Goal: Information Seeking & Learning: Learn about a topic

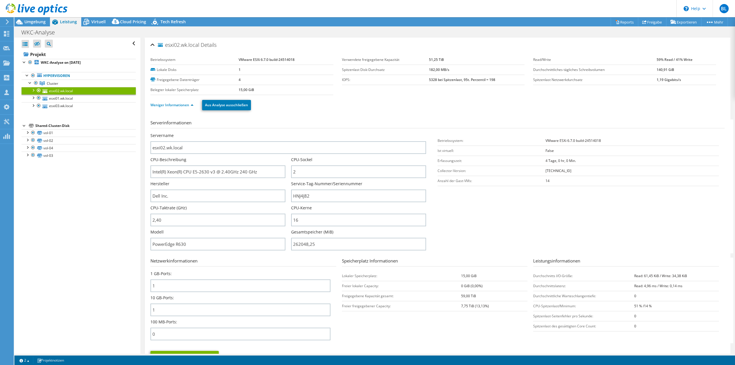
select select "EUFrankfurt"
select select "EUR"
drag, startPoint x: 0, startPoint y: 0, endPoint x: 35, endPoint y: 19, distance: 39.7
click at [35, 19] on div at bounding box center [33, 9] width 67 height 19
click at [8, 62] on icon at bounding box center [6, 62] width 7 height 5
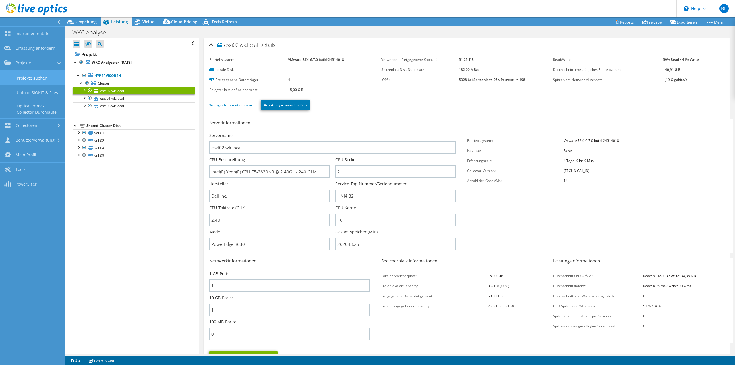
click at [17, 80] on link "Projekte suchen" at bounding box center [32, 78] width 65 height 15
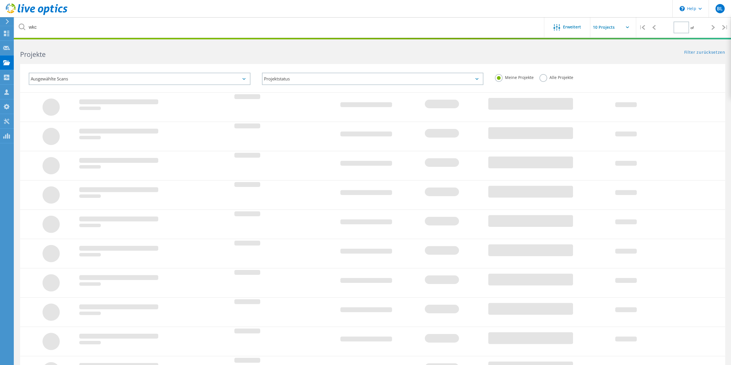
type input "1"
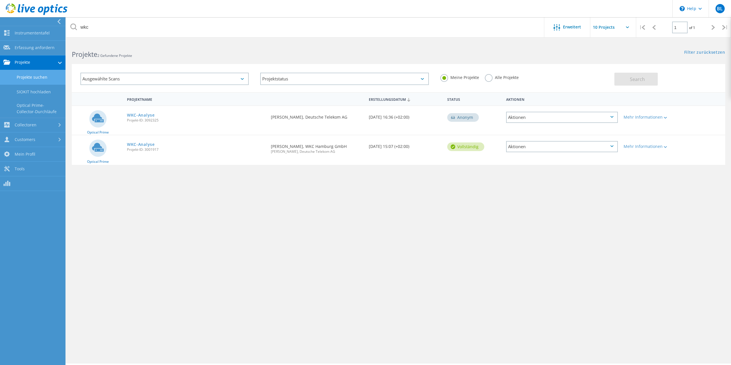
click at [19, 80] on link "Projekte suchen" at bounding box center [32, 77] width 65 height 15
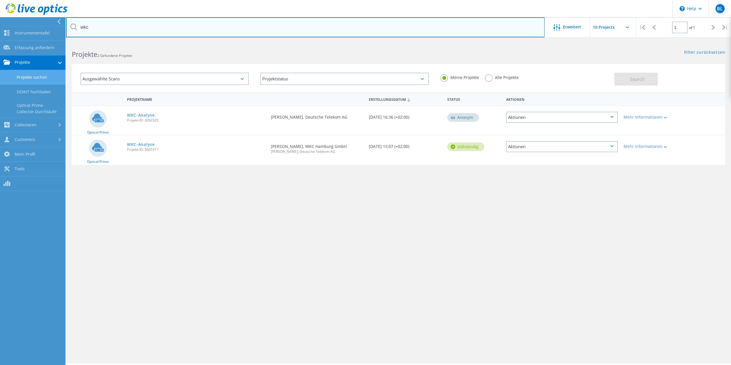
click at [501, 28] on input "wkc" at bounding box center [305, 27] width 478 height 20
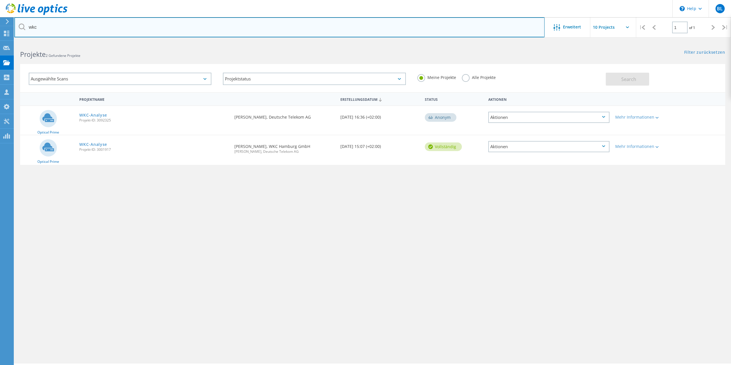
drag, startPoint x: 81, startPoint y: 30, endPoint x: -148, endPoint y: 19, distance: 229.4
click at [0, 19] on html "\n Help Explore Helpful Articles Contact Support BL Vertriebspartner Benjamin L…" at bounding box center [365, 190] width 731 height 381
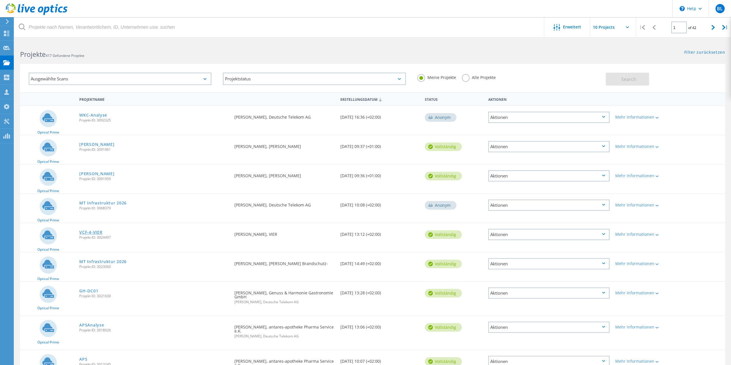
click at [102, 234] on link "VCF-4-VIER" at bounding box center [90, 232] width 23 height 4
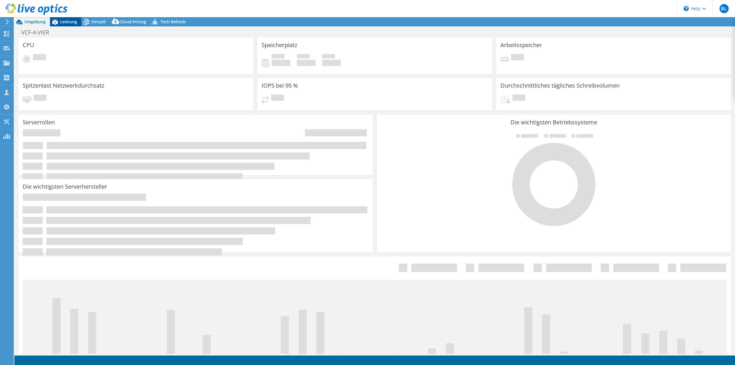
select select "EUFrankfurt"
select select "USD"
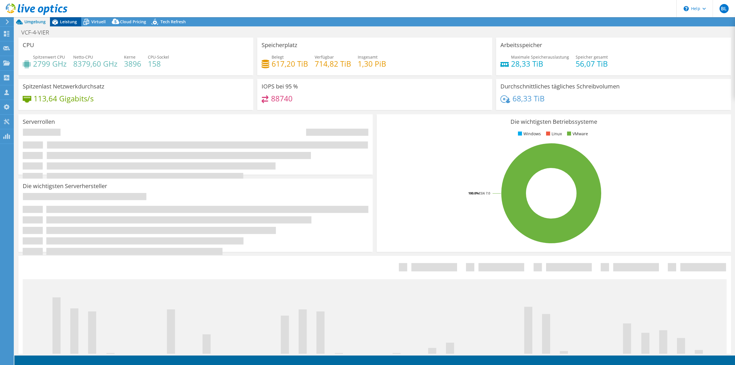
click at [73, 25] on div "Leistung" at bounding box center [65, 21] width 31 height 9
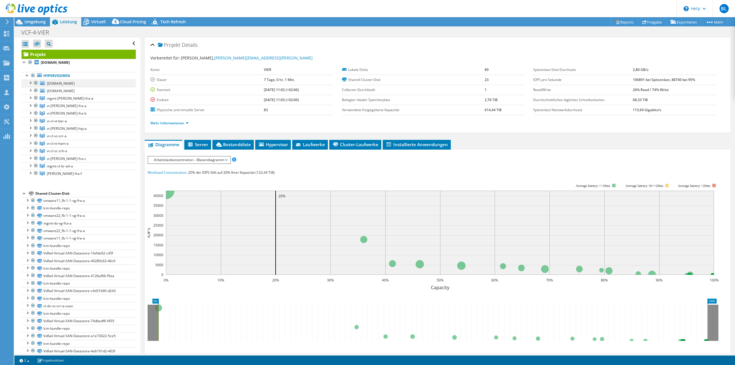
click at [31, 84] on div at bounding box center [30, 83] width 6 height 6
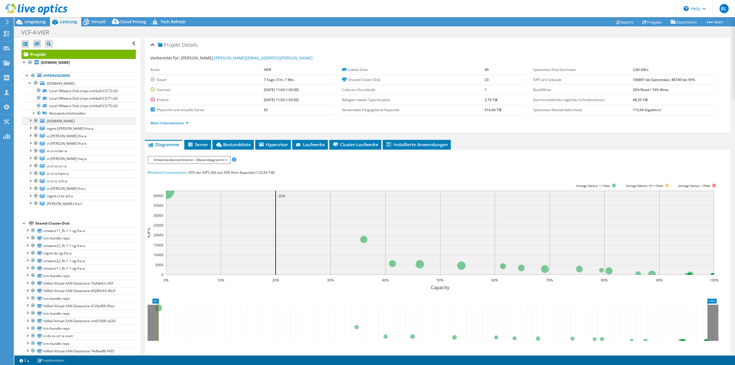
click at [31, 121] on div at bounding box center [30, 120] width 6 height 6
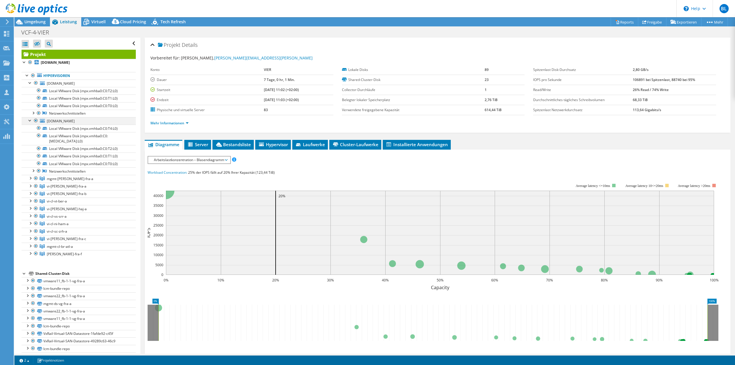
click at [29, 121] on div at bounding box center [30, 120] width 6 height 6
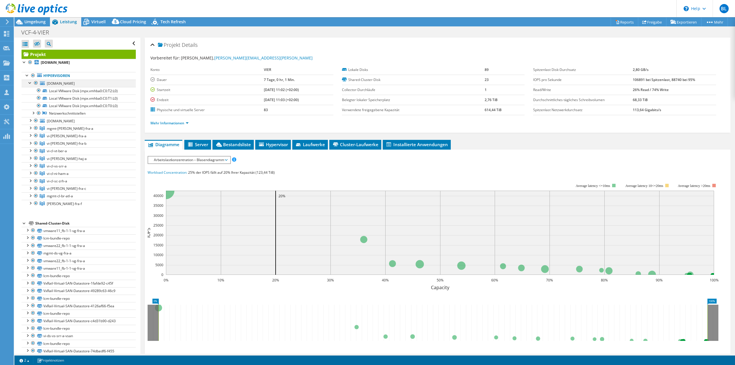
click at [29, 84] on div at bounding box center [30, 83] width 6 height 6
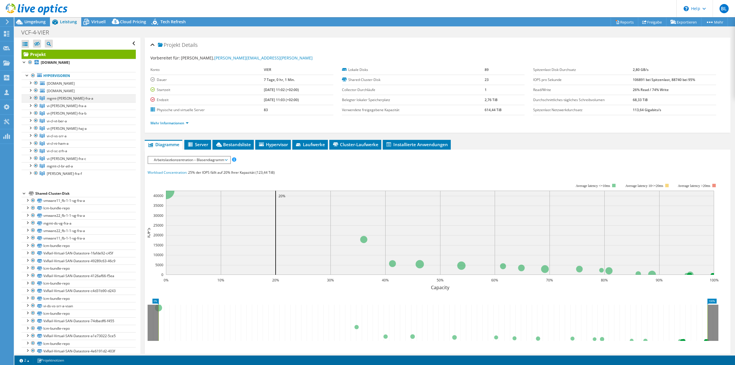
click at [31, 98] on div at bounding box center [30, 97] width 6 height 6
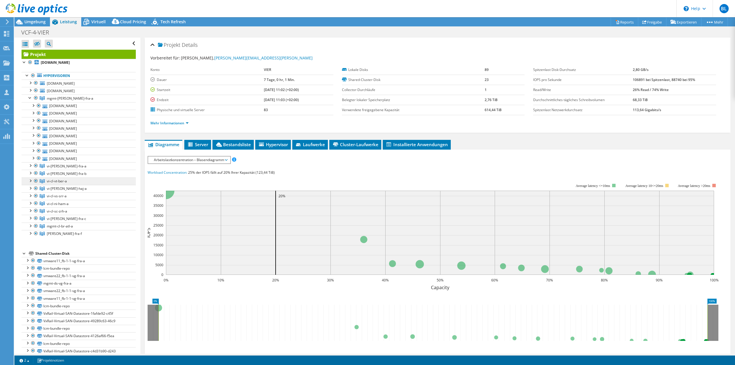
scroll to position [29, 0]
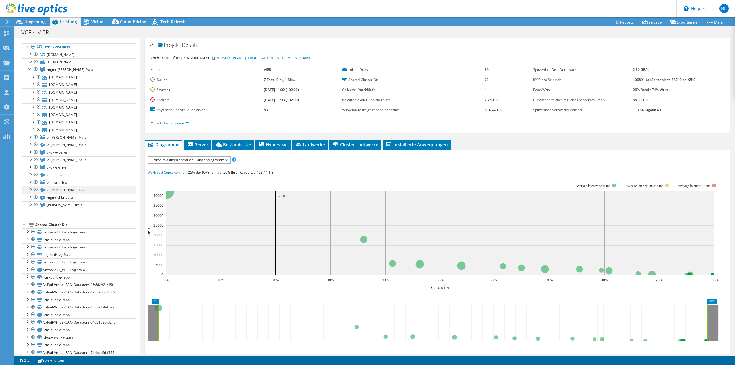
click at [31, 192] on div at bounding box center [30, 189] width 6 height 6
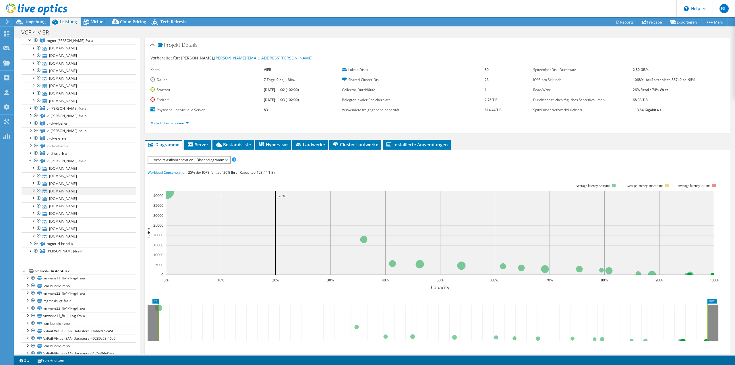
scroll to position [115, 0]
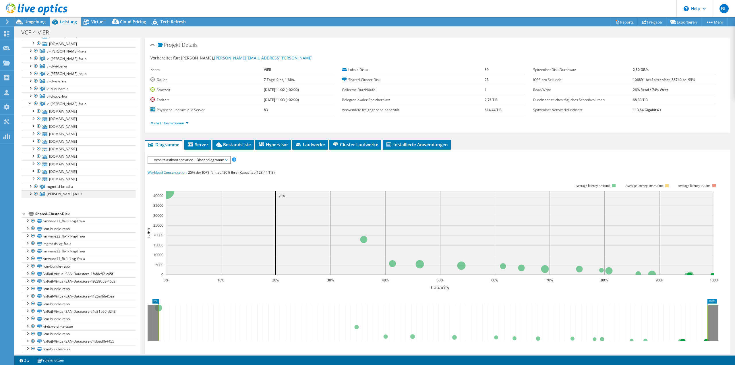
click at [30, 196] on div at bounding box center [30, 193] width 6 height 6
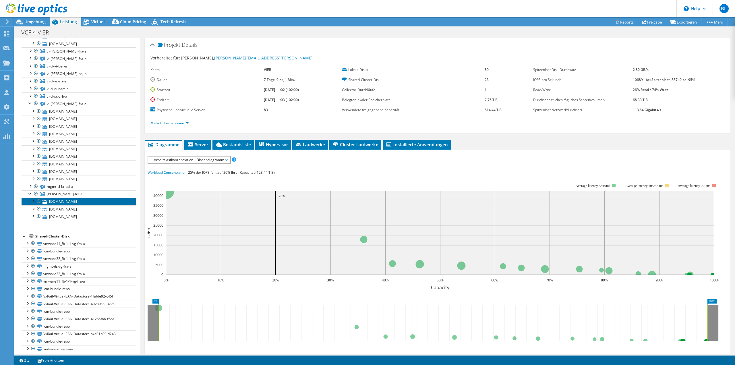
click at [105, 205] on link "[DOMAIN_NAME]" at bounding box center [79, 201] width 114 height 7
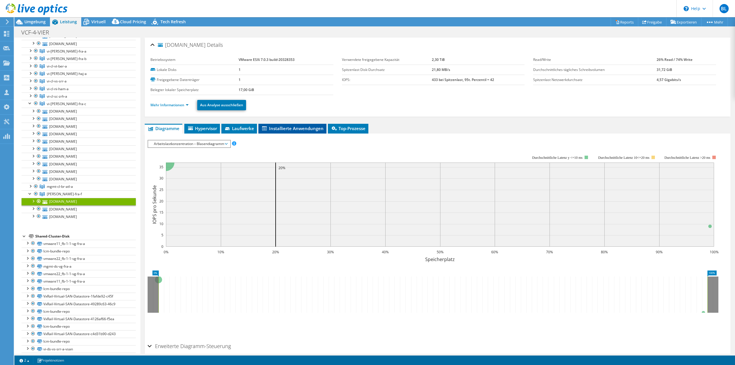
click at [289, 129] on span "Installierte Anwendungen" at bounding box center [292, 128] width 62 height 6
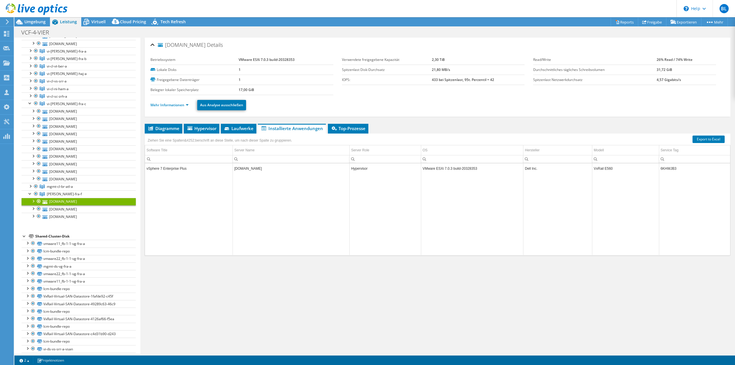
click at [33, 204] on div at bounding box center [33, 201] width 6 height 6
click at [34, 113] on div at bounding box center [33, 111] width 6 height 6
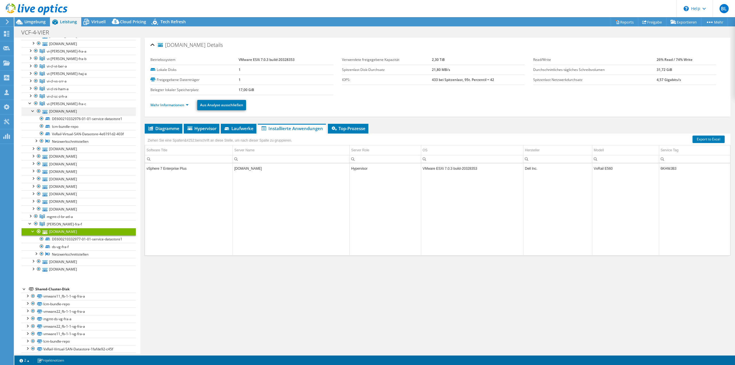
click at [34, 113] on div at bounding box center [33, 111] width 6 height 6
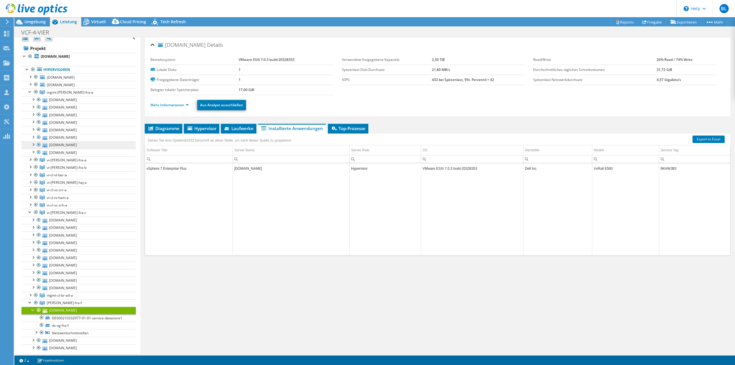
scroll to position [0, 0]
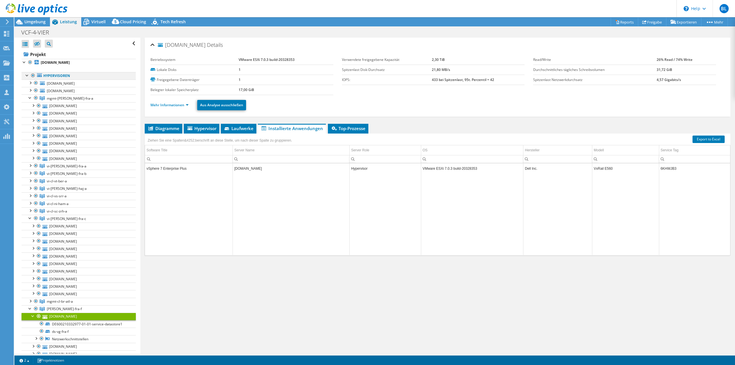
click at [27, 76] on div at bounding box center [27, 75] width 6 height 6
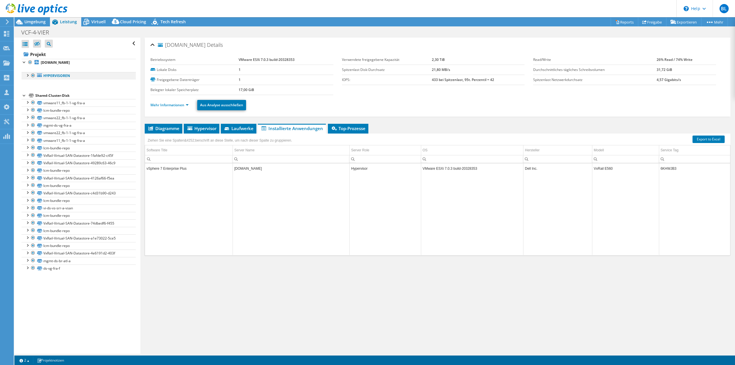
click at [28, 76] on div at bounding box center [27, 75] width 6 height 6
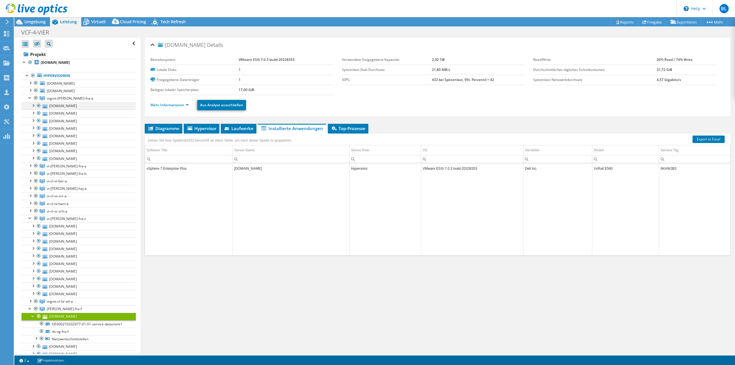
click at [34, 107] on div at bounding box center [33, 105] width 6 height 6
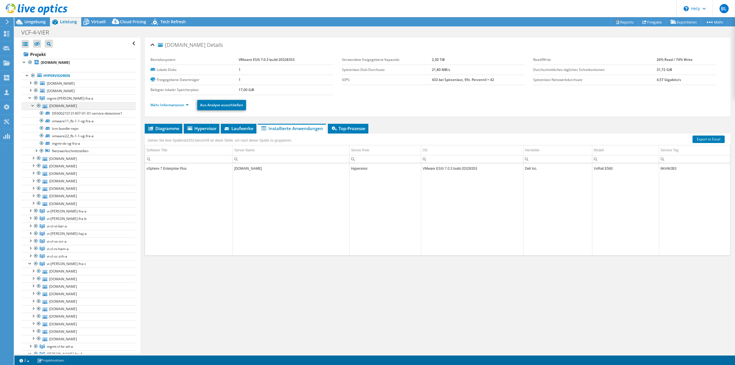
click at [34, 107] on div at bounding box center [33, 105] width 6 height 6
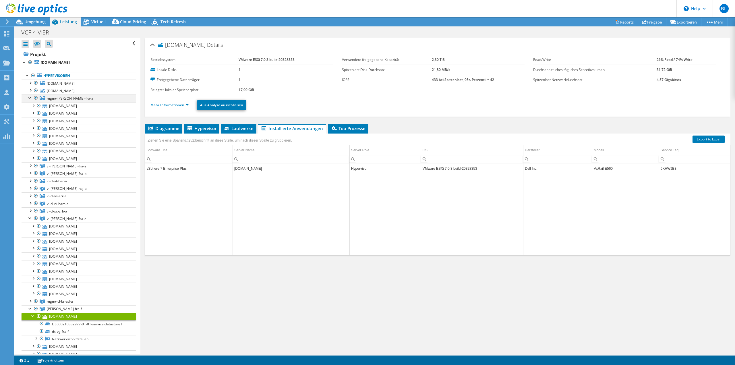
click at [28, 98] on div at bounding box center [30, 97] width 6 height 6
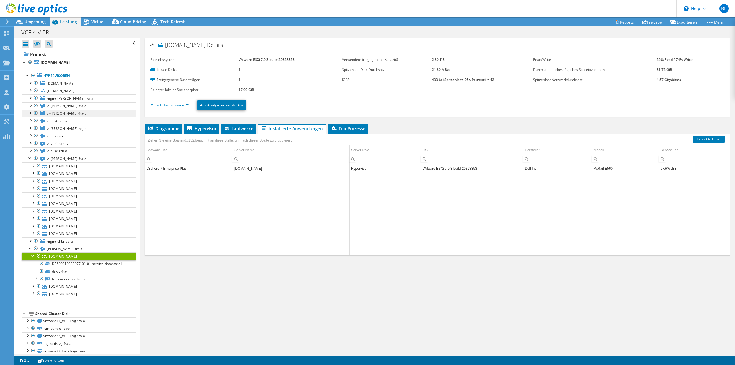
click at [76, 111] on link "vi-[PERSON_NAME]-fra-b" at bounding box center [79, 113] width 114 height 7
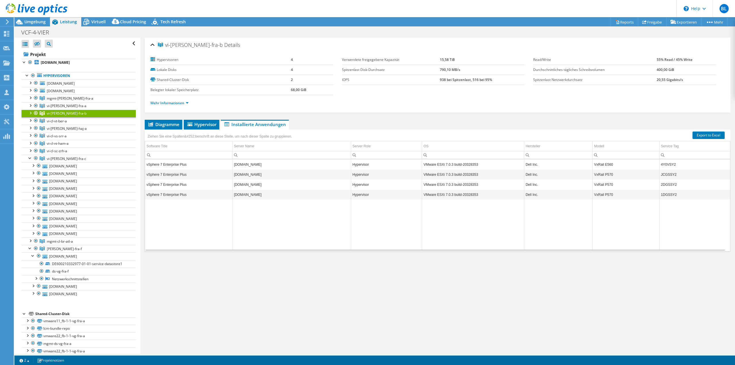
click at [30, 112] on div at bounding box center [30, 113] width 6 height 6
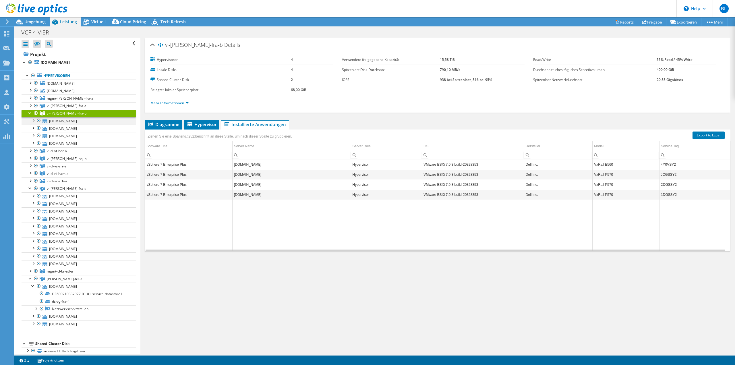
click at [34, 119] on div at bounding box center [33, 120] width 6 height 6
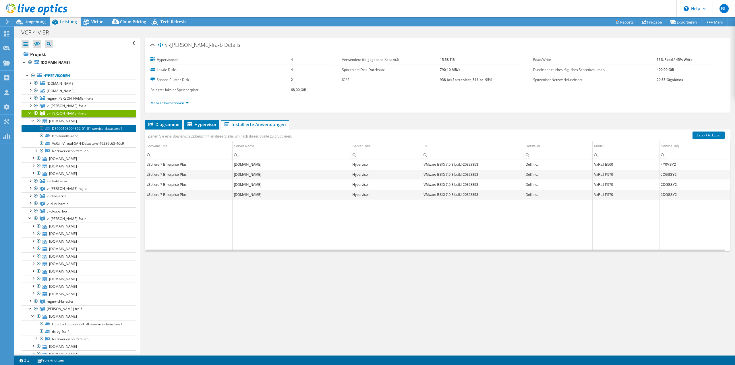
click at [57, 128] on link "DE600193004362-01-01-service-datastore1" at bounding box center [79, 128] width 114 height 7
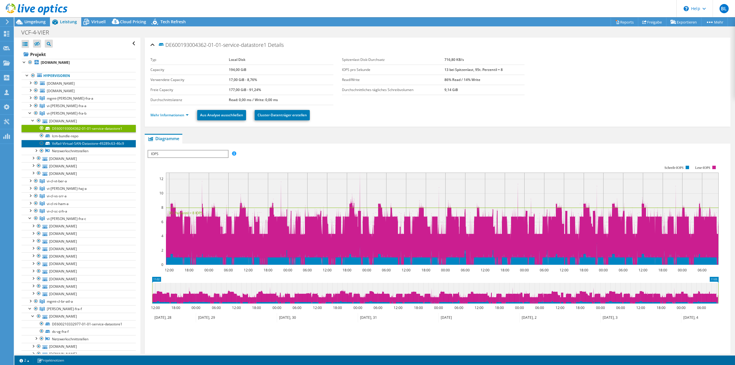
click at [67, 143] on link "VxRail-Virtual-SAN-Datastore-49289c63-46c9" at bounding box center [79, 143] width 114 height 7
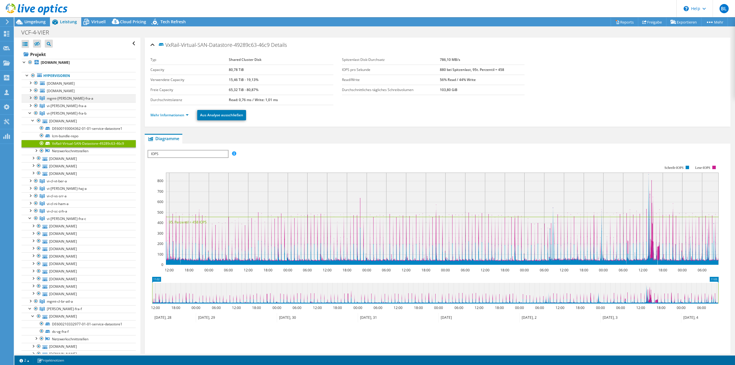
click at [30, 96] on div at bounding box center [30, 97] width 6 height 6
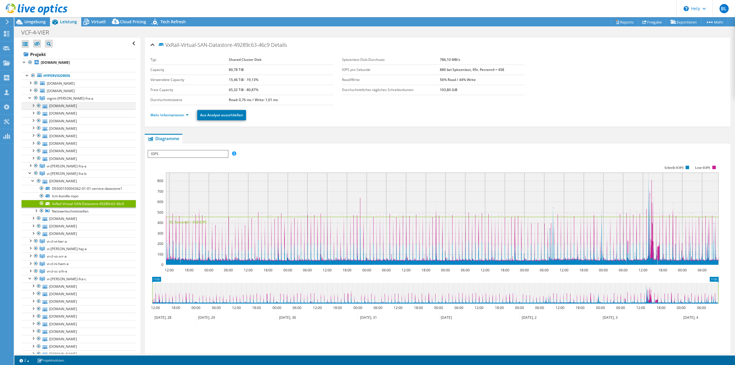
click at [33, 106] on div at bounding box center [33, 105] width 6 height 6
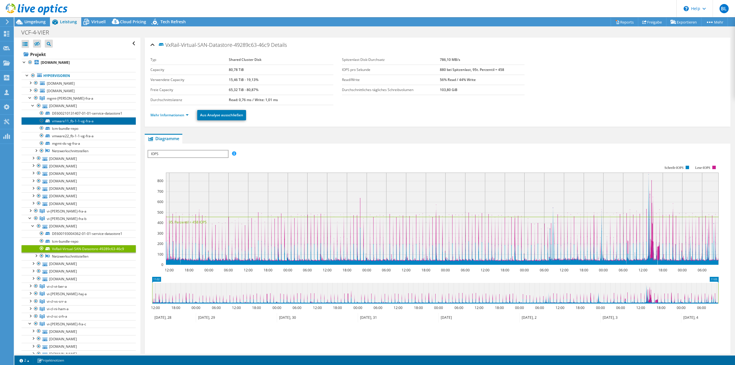
click at [68, 125] on link "vmware11_fb-1-1-vg-fra-a" at bounding box center [79, 120] width 114 height 7
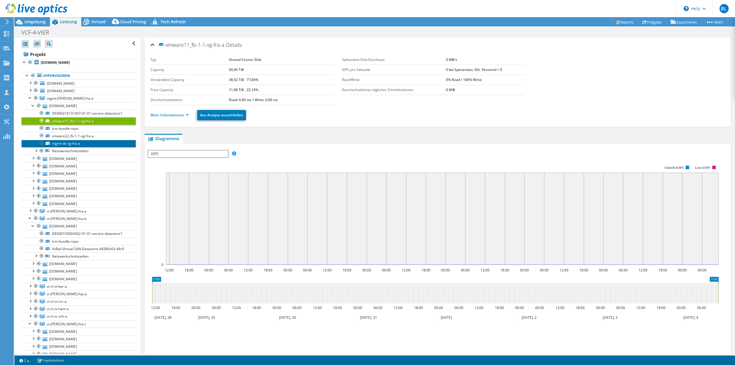
click at [69, 147] on link "mgmt-ds-vg-fra-a" at bounding box center [79, 143] width 114 height 7
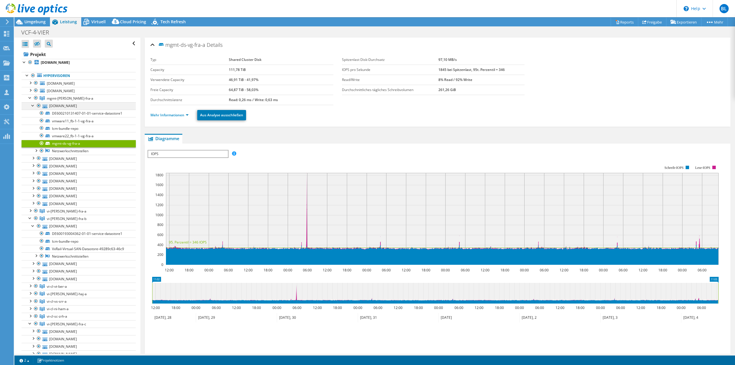
click at [32, 105] on div at bounding box center [33, 105] width 6 height 6
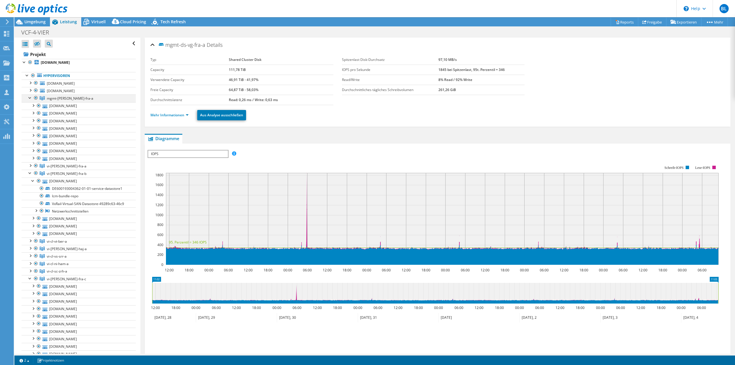
click at [29, 98] on div at bounding box center [30, 97] width 6 height 6
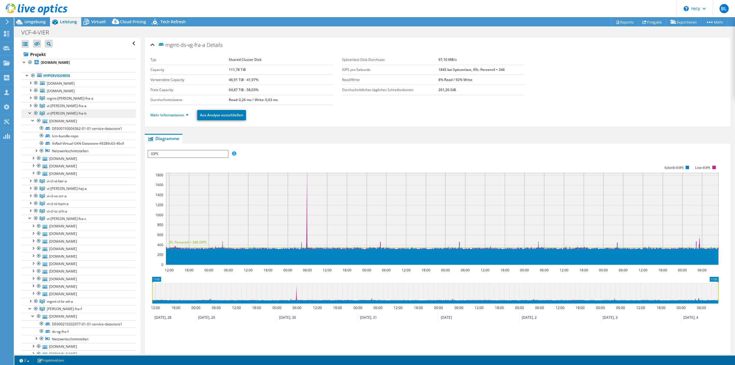
click at [27, 113] on link "vi-[PERSON_NAME]-fra-b" at bounding box center [79, 113] width 114 height 7
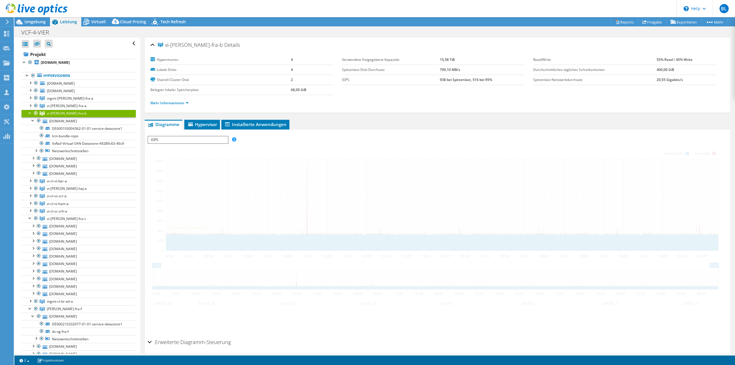
click at [30, 114] on div at bounding box center [30, 113] width 6 height 6
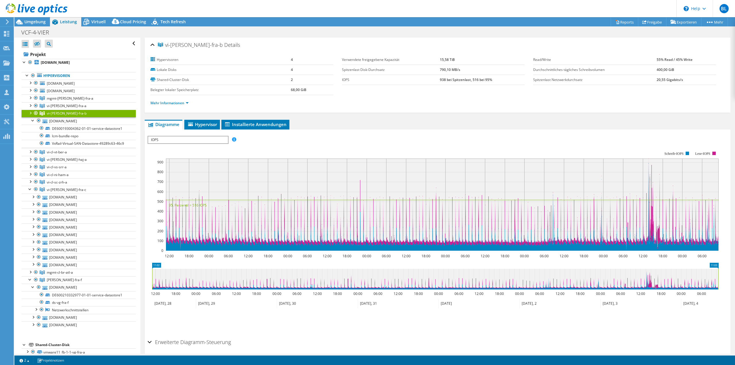
click at [31, 113] on div at bounding box center [30, 113] width 6 height 6
click at [30, 113] on div at bounding box center [30, 113] width 6 height 6
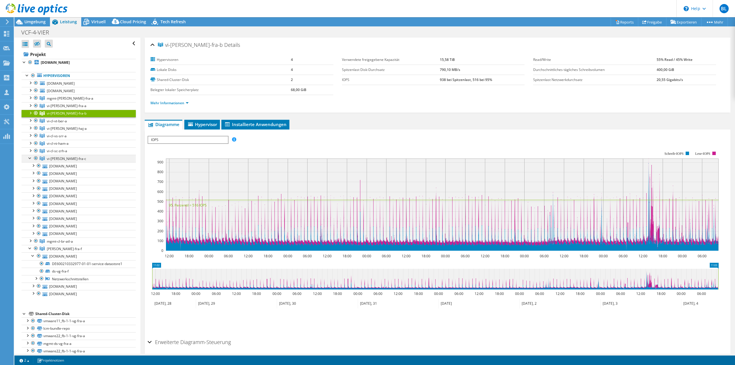
click at [30, 157] on div at bounding box center [30, 158] width 6 height 6
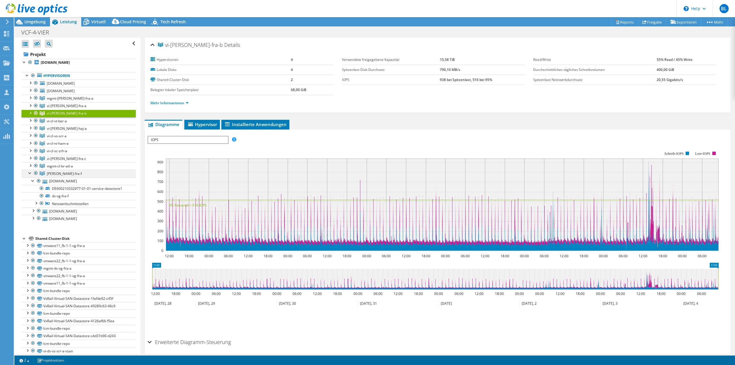
click at [30, 173] on div at bounding box center [30, 173] width 6 height 6
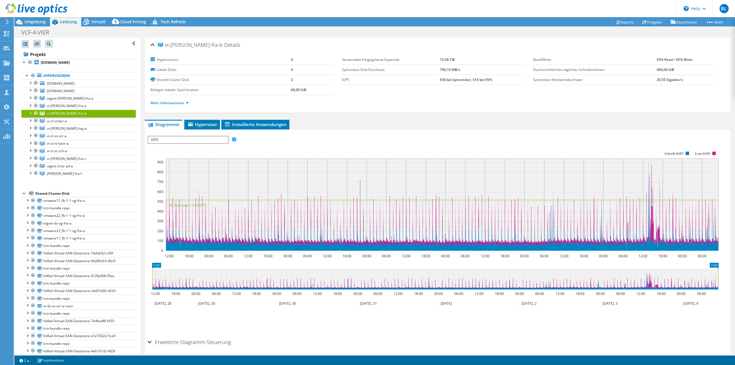
click at [47, 185] on div "Projekt [DOMAIN_NAME] Hypervisoren [DOMAIN_NAME]" at bounding box center [79, 210] width 114 height 320
click at [81, 178] on ul "Hypervisoren [DOMAIN_NAME] Local VMware Disk (mpx.vmhba0:C0:T2:L0)" at bounding box center [79, 124] width 114 height 117
click at [75, 85] on span "[DOMAIN_NAME]" at bounding box center [61, 83] width 28 height 5
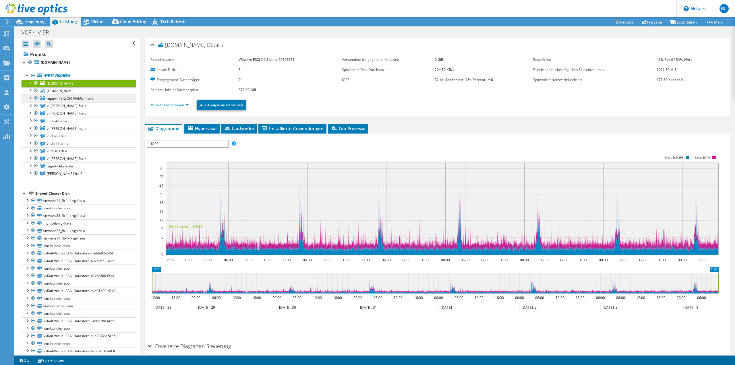
click at [79, 98] on link "mgmt-[PERSON_NAME]-fra-a" at bounding box center [79, 97] width 114 height 7
